Goal: Check status: Check status

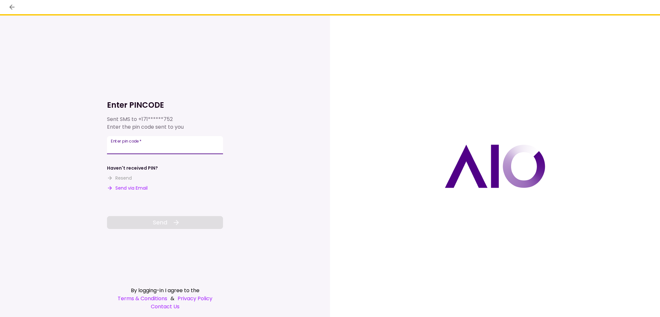
click at [166, 149] on input "Enter pin code   *" at bounding box center [165, 145] width 116 height 18
type input "******"
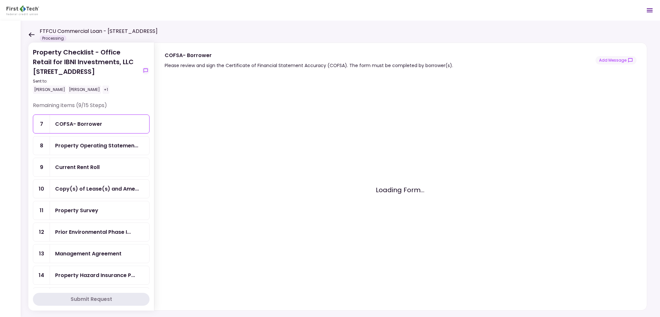
click at [33, 34] on icon at bounding box center [32, 34] width 6 height 5
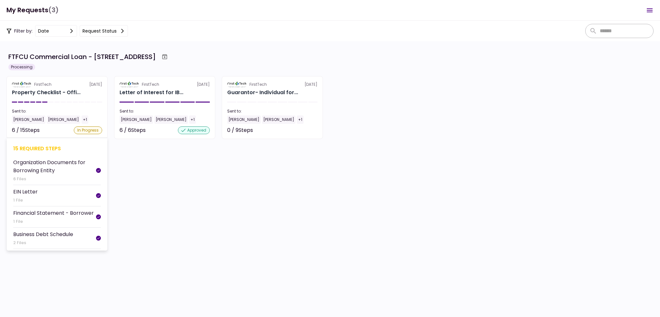
click at [71, 87] on div "FirstTech [DATE]" at bounding box center [57, 84] width 90 height 6
